Goal: Task Accomplishment & Management: Use online tool/utility

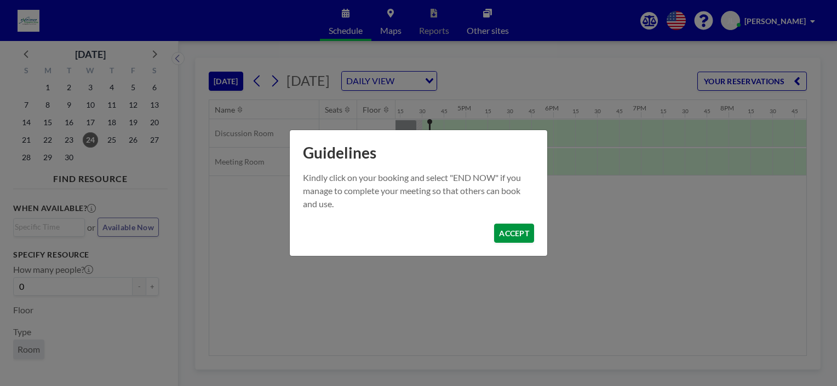
scroll to position [0, 1423]
click at [515, 240] on button "ACCEPT" at bounding box center [514, 233] width 40 height 19
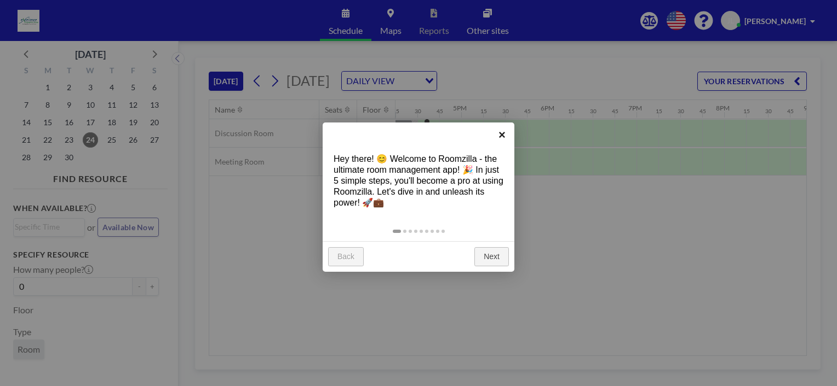
click at [504, 135] on link "×" at bounding box center [501, 135] width 25 height 25
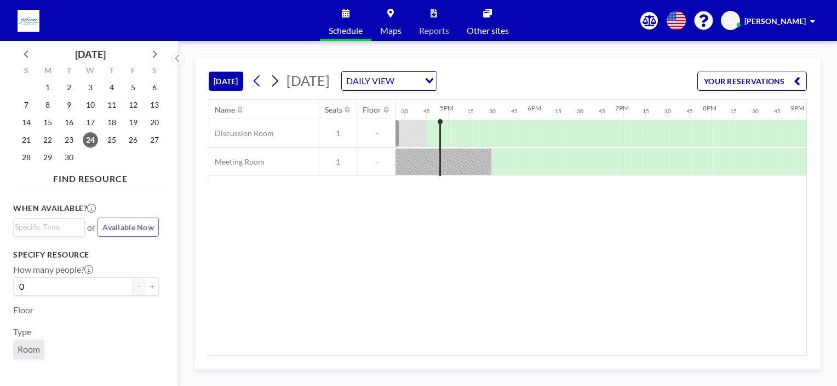
scroll to position [0, 1445]
